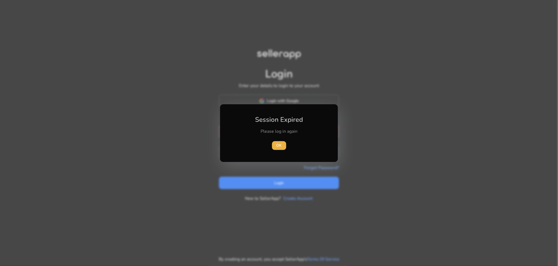
click at [358, 137] on div at bounding box center [279, 133] width 558 height 266
click at [270, 138] on div "Please log in again" at bounding box center [278, 133] width 61 height 11
click at [277, 143] on span "OK" at bounding box center [278, 145] width 5 height 6
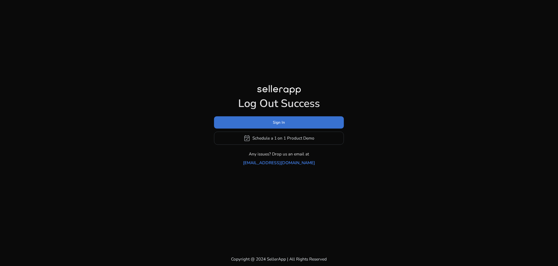
click at [279, 125] on span "Sign In" at bounding box center [279, 122] width 12 height 6
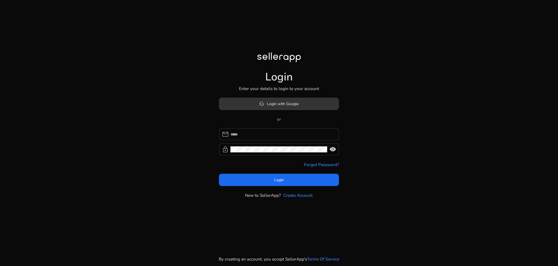
click at [284, 106] on span "Login with Google" at bounding box center [283, 104] width 32 height 6
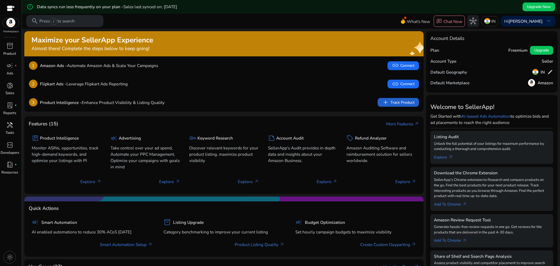
click at [385, 99] on span "add" at bounding box center [385, 102] width 7 height 7
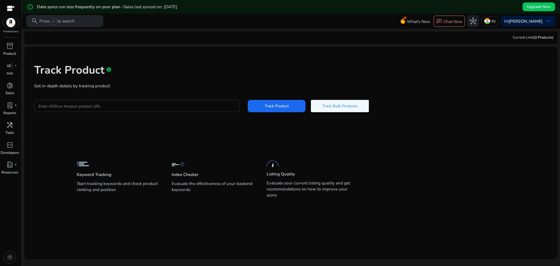
click at [142, 105] on input "Enter ASIN or Amazon product URL" at bounding box center [137, 106] width 197 height 6
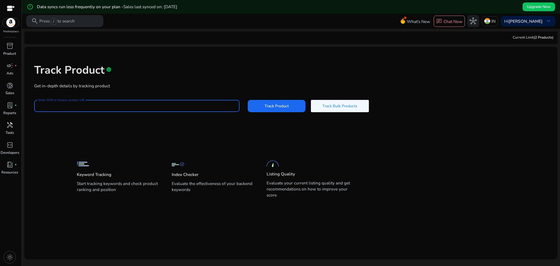
paste input "**********"
type input "**********"
click at [261, 103] on span at bounding box center [277, 105] width 58 height 13
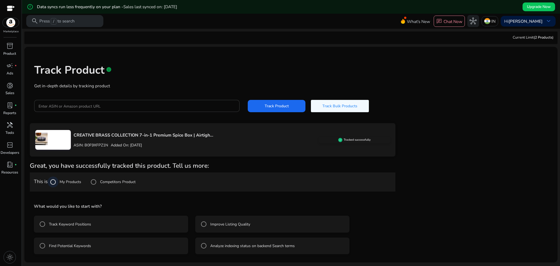
scroll to position [14, 0]
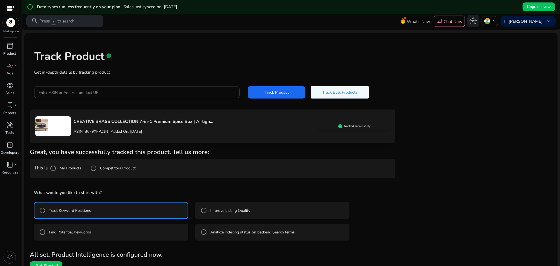
click at [252, 209] on mat-radio-button "Improve Listing Quality" at bounding box center [272, 210] width 154 height 17
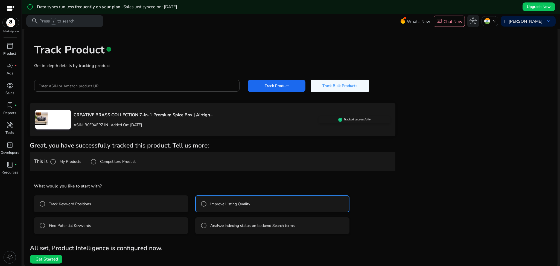
scroll to position [0, 0]
click at [58, 201] on label "Track Keyword Positions" at bounding box center [69, 204] width 43 height 6
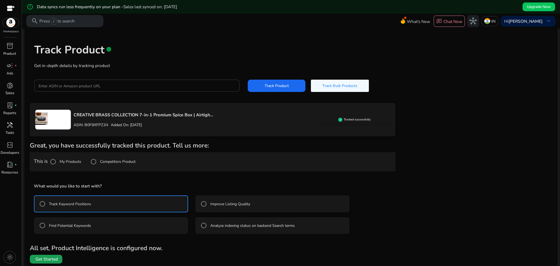
click at [48, 260] on span "Get Started" at bounding box center [47, 259] width 22 height 6
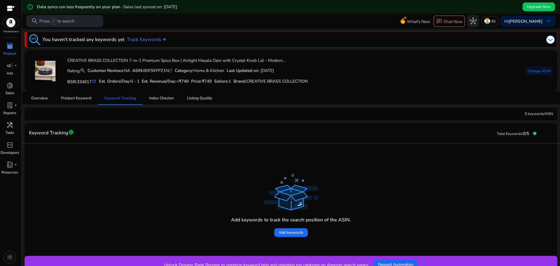
click at [77, 117] on div "5 keywords/ASIN" at bounding box center [291, 114] width 532 height 13
click at [77, 98] on span "Product Keyword" at bounding box center [76, 98] width 30 height 4
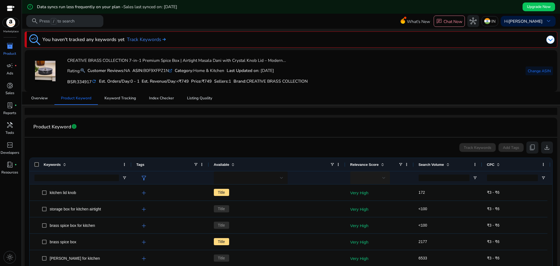
click at [376, 177] on div at bounding box center [368, 178] width 28 height 6
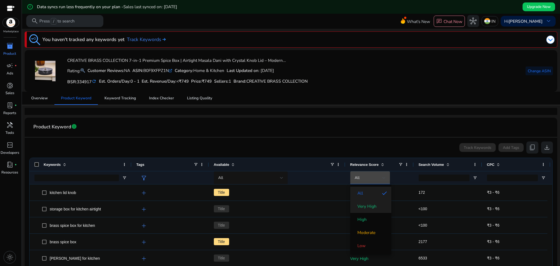
click at [372, 207] on span "Very High" at bounding box center [366, 206] width 19 height 6
click at [430, 178] on input "Search Volume Filter Input" at bounding box center [443, 177] width 51 height 7
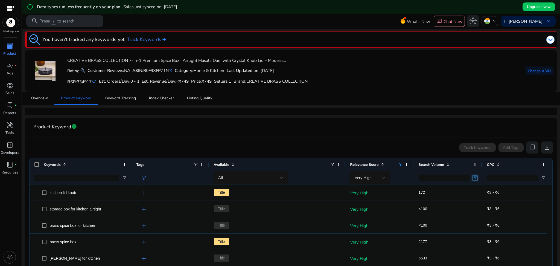
click at [476, 179] on span "Open Filter Menu" at bounding box center [475, 177] width 4 height 4
click at [440, 179] on input "Search Volume Filter Input" at bounding box center [443, 177] width 51 height 7
click at [321, 182] on div "All" at bounding box center [277, 177] width 127 height 13
click at [277, 181] on div "All" at bounding box center [250, 177] width 65 height 7
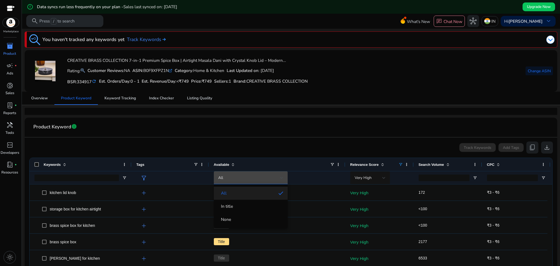
click at [261, 217] on span "None" at bounding box center [250, 219] width 65 height 6
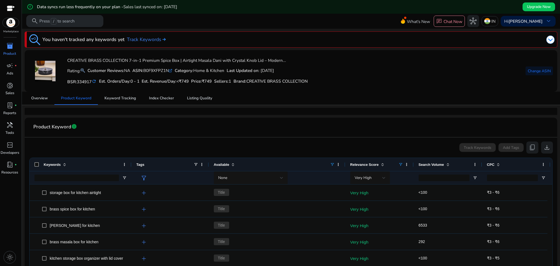
click at [377, 170] on div "Relevance Score" at bounding box center [379, 164] width 58 height 13
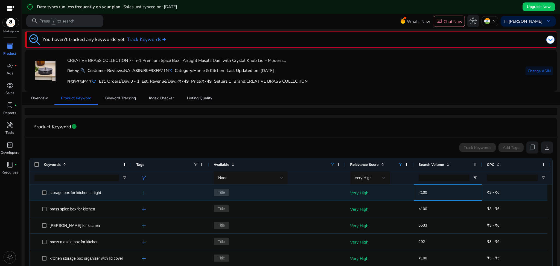
click at [433, 195] on span "<100" at bounding box center [447, 192] width 58 height 11
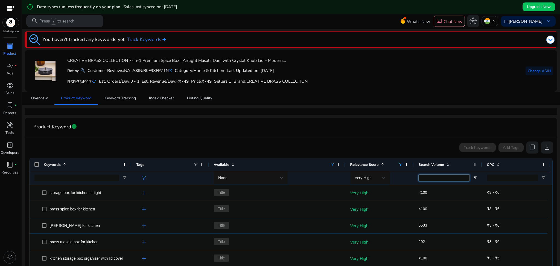
click at [442, 175] on input "Search Volume Filter Input" at bounding box center [443, 177] width 51 height 7
click at [442, 166] on span "Search Volume" at bounding box center [430, 164] width 25 height 4
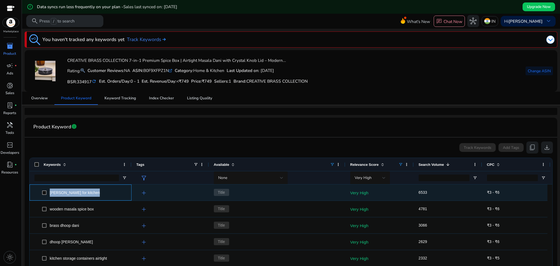
drag, startPoint x: 97, startPoint y: 193, endPoint x: 48, endPoint y: 199, distance: 49.3
click at [48, 199] on div "[PERSON_NAME] for kitchen" at bounding box center [80, 192] width 92 height 16
copy span "[PERSON_NAME] for kitchen"
